Goal: Information Seeking & Learning: Learn about a topic

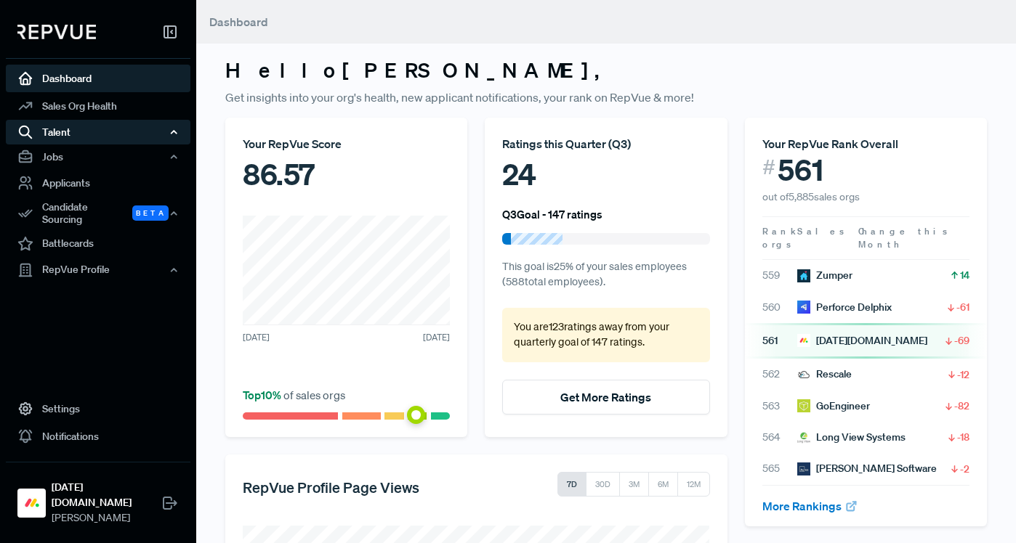
click at [121, 126] on div "Talent" at bounding box center [98, 132] width 185 height 25
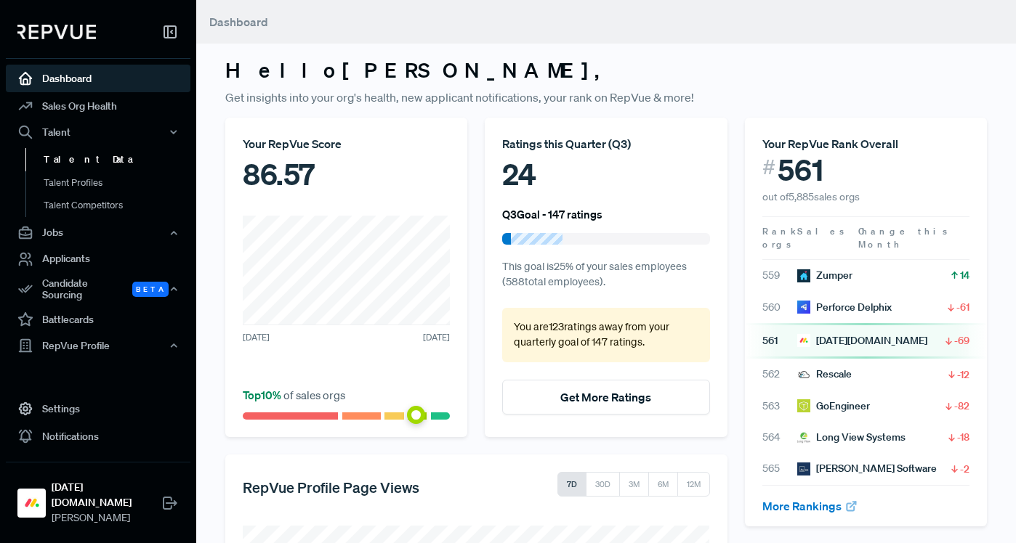
click at [98, 158] on link "Talent Data" at bounding box center [117, 159] width 185 height 23
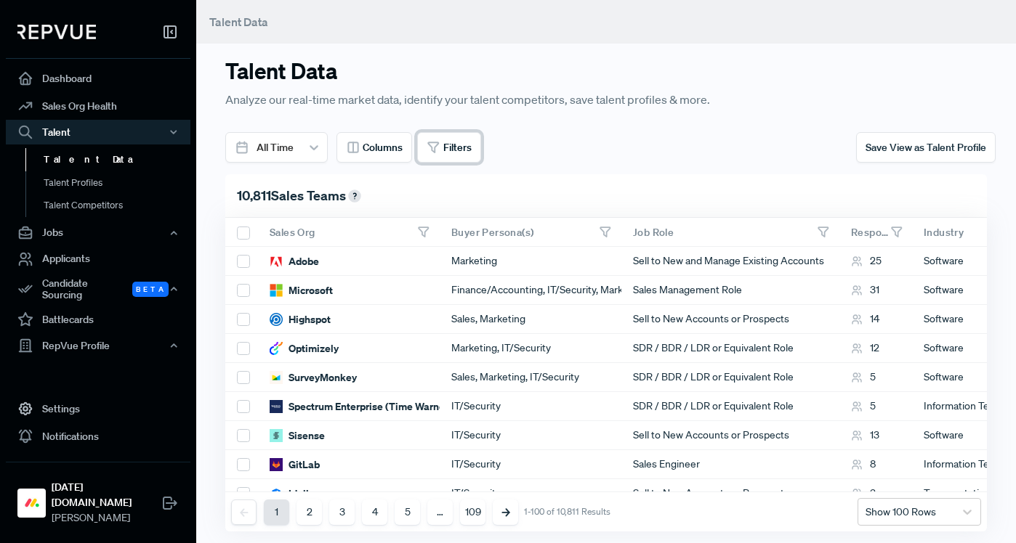
click at [440, 139] on button "Filters" at bounding box center [449, 147] width 64 height 31
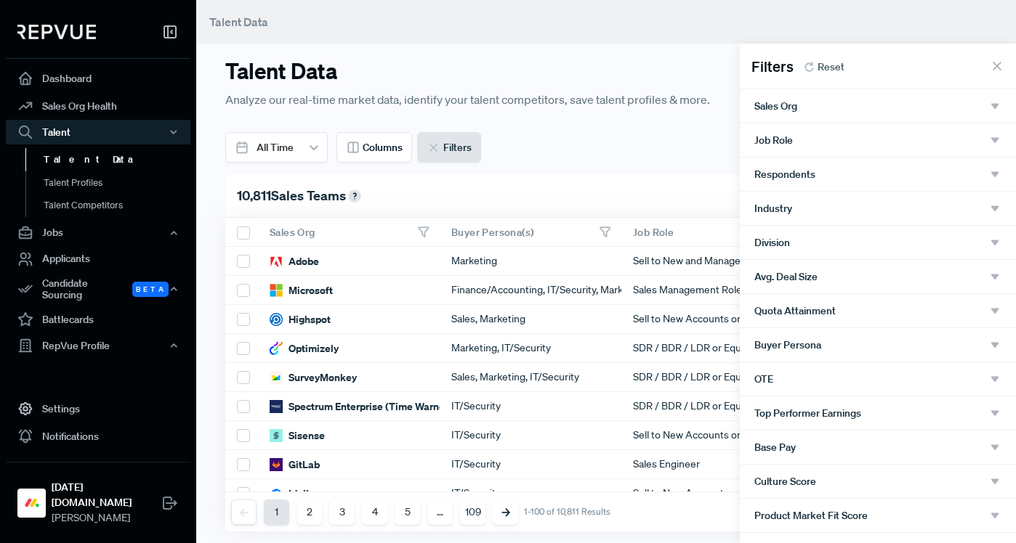
click at [791, 96] on div "Sales Org" at bounding box center [878, 105] width 276 height 33
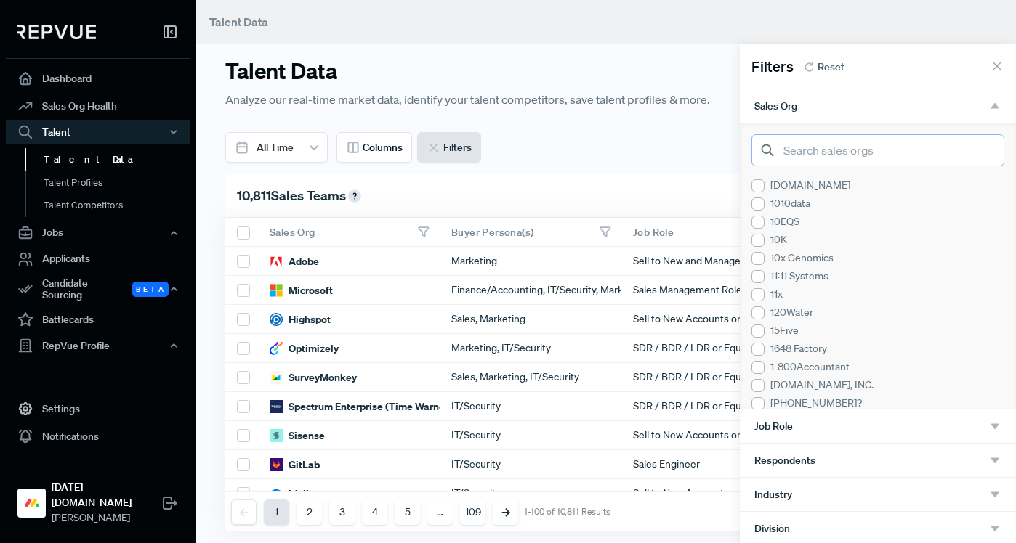
click at [790, 158] on input "search" at bounding box center [877, 150] width 253 height 32
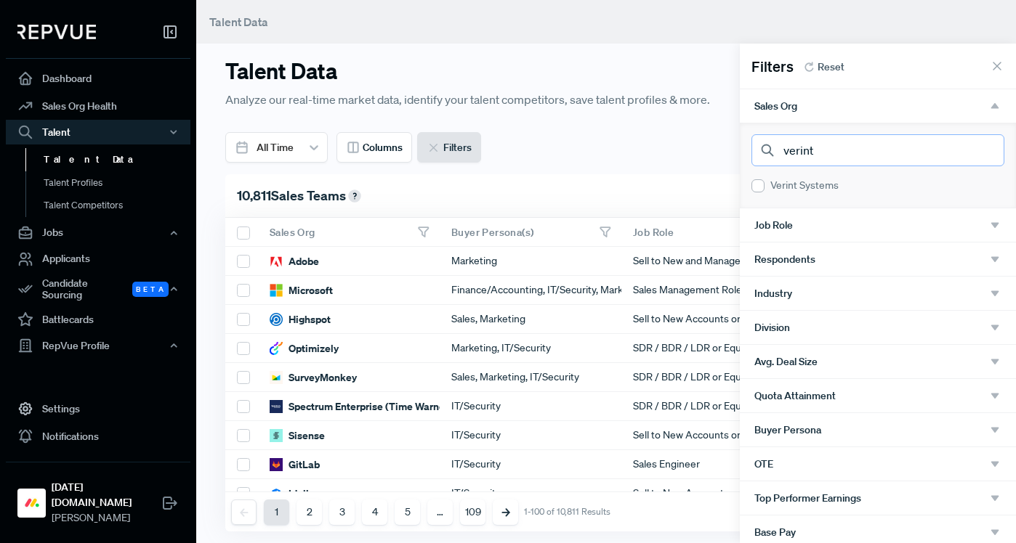
type input "verint"
click at [778, 185] on div "Verint Systems" at bounding box center [877, 185] width 253 height 15
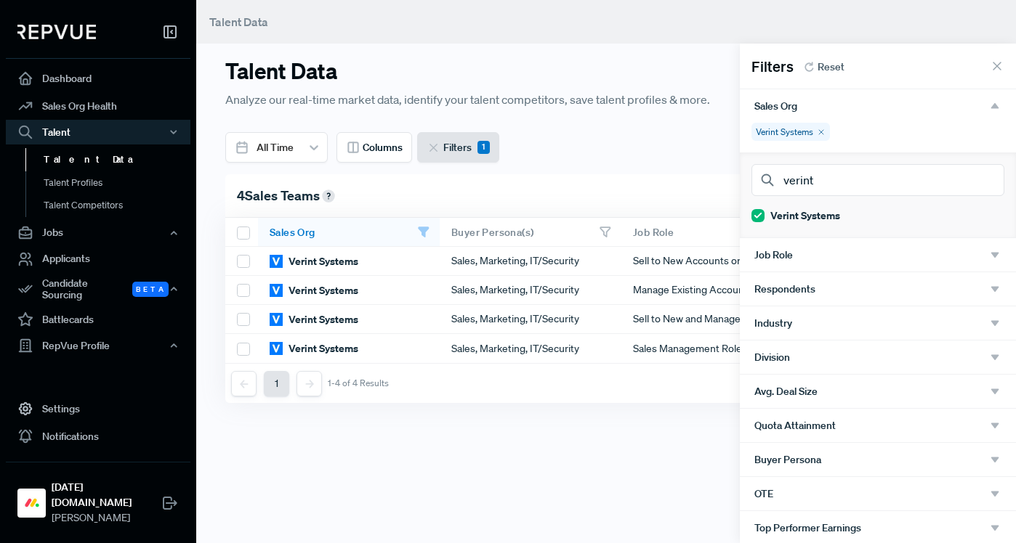
click at [773, 261] on span "Job Role" at bounding box center [773, 255] width 39 height 12
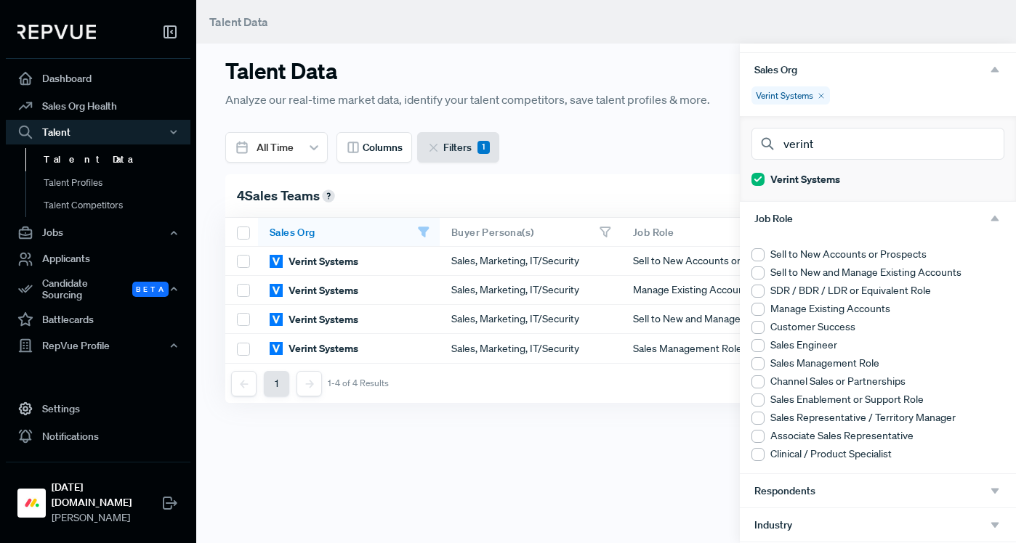
scroll to position [55, 0]
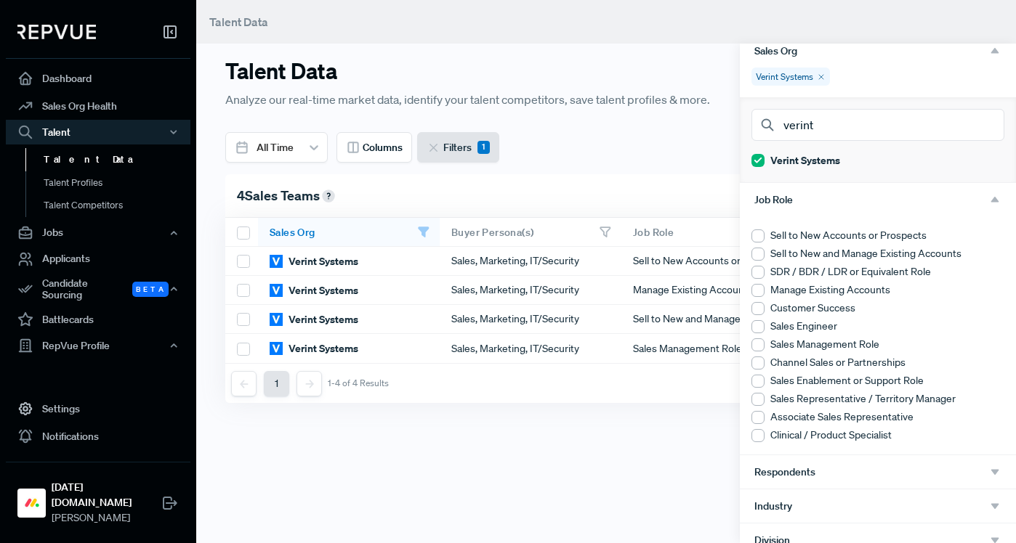
click at [654, 458] on div at bounding box center [508, 271] width 1016 height 543
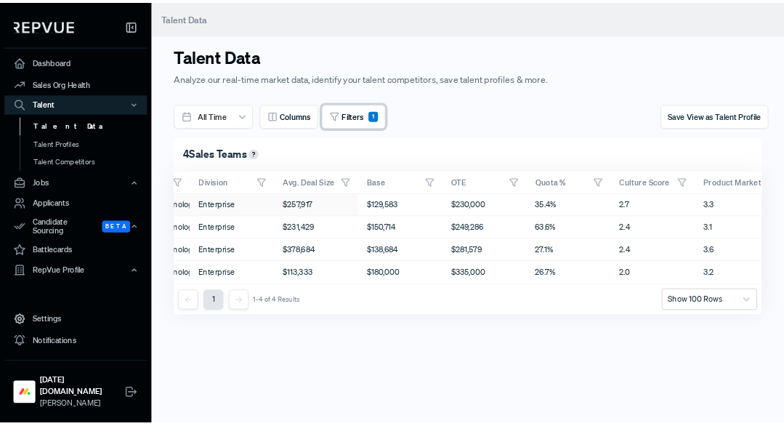
scroll to position [0, 777]
